Goal: Obtain resource: Obtain resource

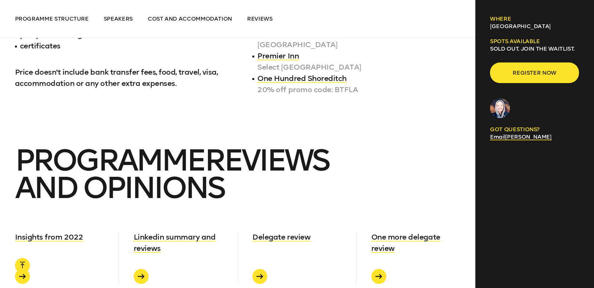
scroll to position [2951, 0]
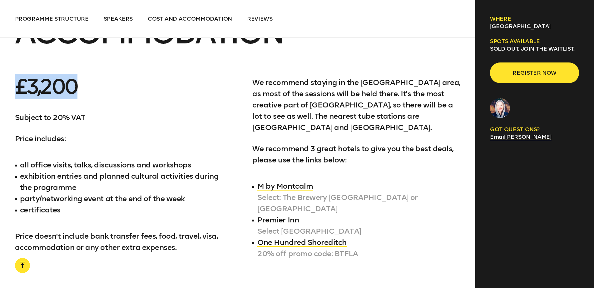
drag, startPoint x: 71, startPoint y: 70, endPoint x: 14, endPoint y: 63, distance: 57.1
click at [14, 63] on section "PROGRAMME COST AND ACCOMMODATION £3,200 Subject to 20% VAT Price includes: all …" at bounding box center [237, 131] width 475 height 278
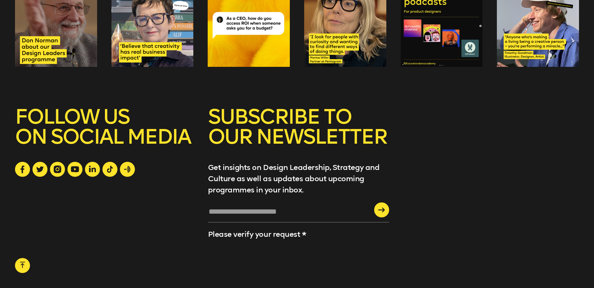
scroll to position [4014, 0]
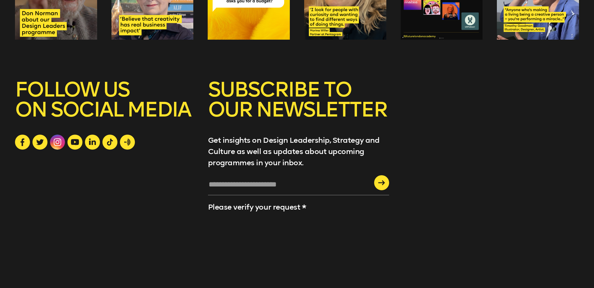
click at [61, 138] on icon at bounding box center [57, 141] width 7 height 7
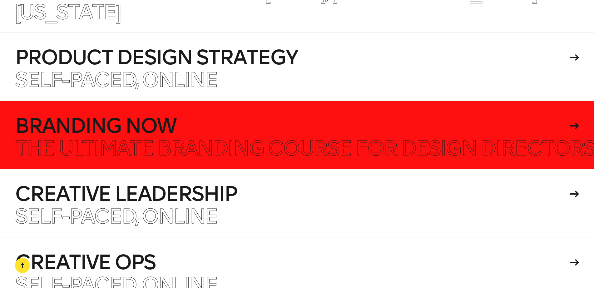
scroll to position [3589, 0]
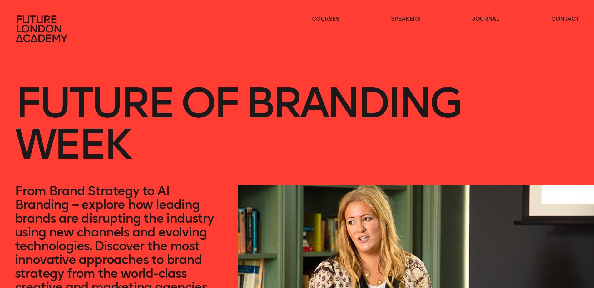
scroll to position [214, 0]
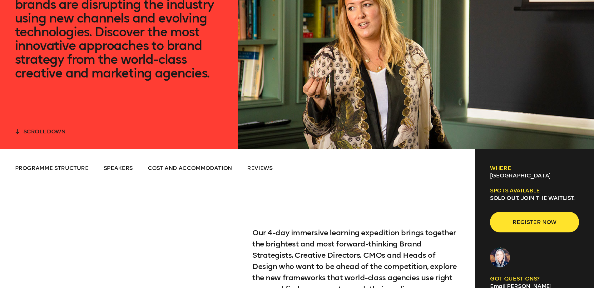
click at [44, 130] on span "scroll down" at bounding box center [44, 131] width 42 height 7
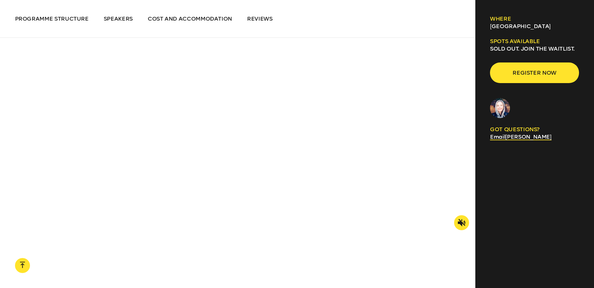
scroll to position [898, 0]
click at [462, 228] on icon at bounding box center [461, 231] width 7 height 7
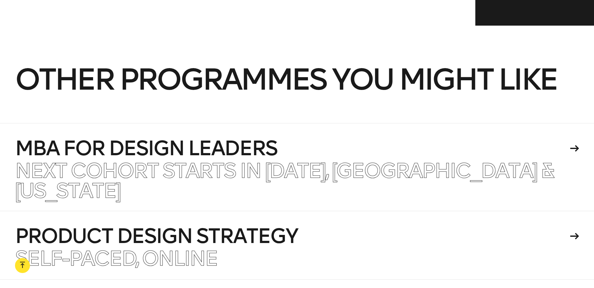
scroll to position [3430, 0]
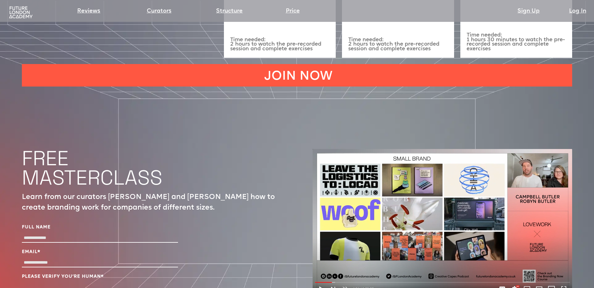
scroll to position [2135, 0]
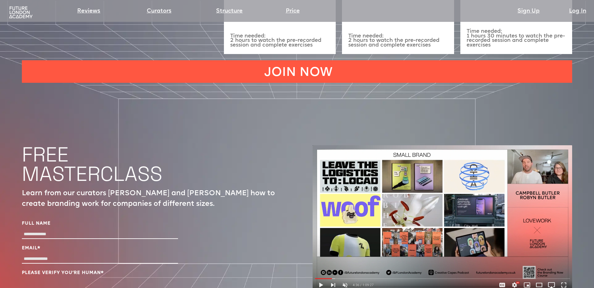
click at [122, 230] on input "Full Name" at bounding box center [100, 234] width 156 height 9
type input "**********"
click at [83, 254] on input "Email *" at bounding box center [100, 258] width 156 height 9
type input "**********"
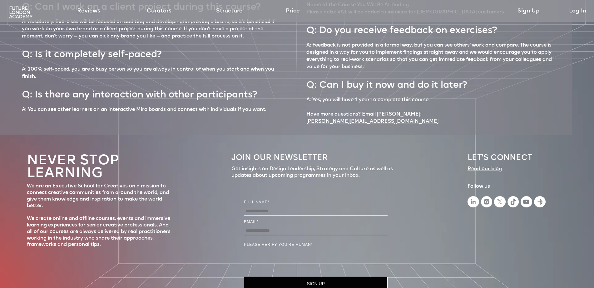
scroll to position [2599, 0]
